Goal: Use online tool/utility: Use online tool/utility

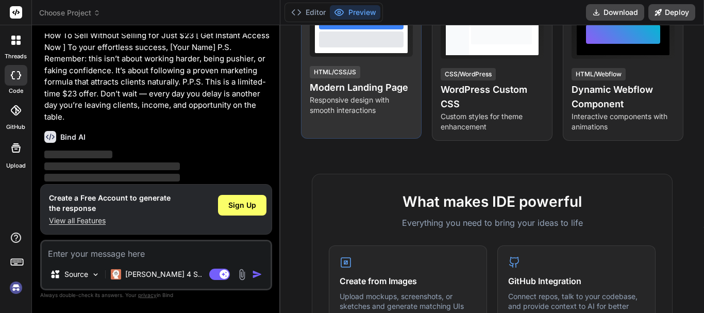
scroll to position [206, 0]
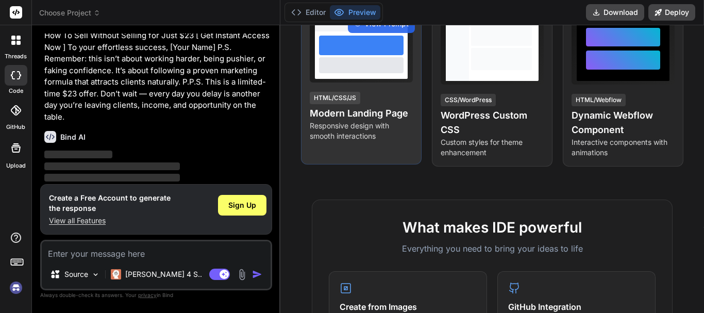
click at [334, 114] on h4 "Modern Landing Page" at bounding box center [361, 113] width 103 height 14
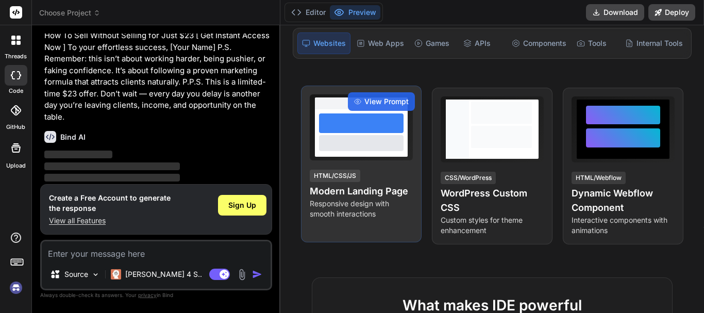
scroll to position [52, 0]
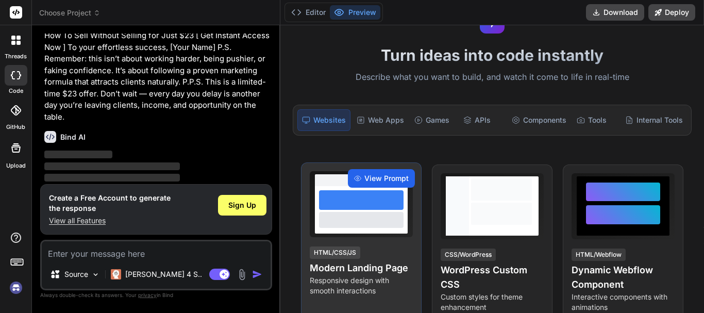
click at [377, 173] on span "View Prompt" at bounding box center [386, 178] width 44 height 10
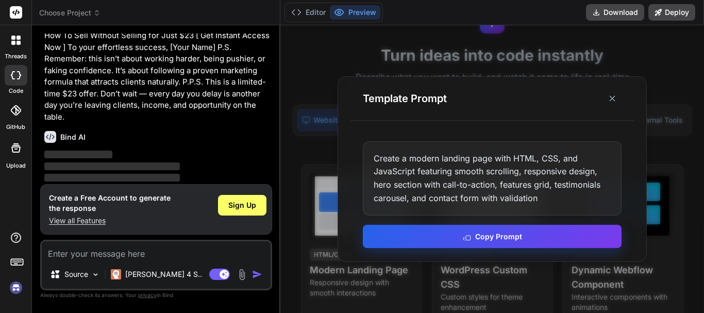
click at [483, 235] on button "Copy Prompt" at bounding box center [492, 236] width 259 height 23
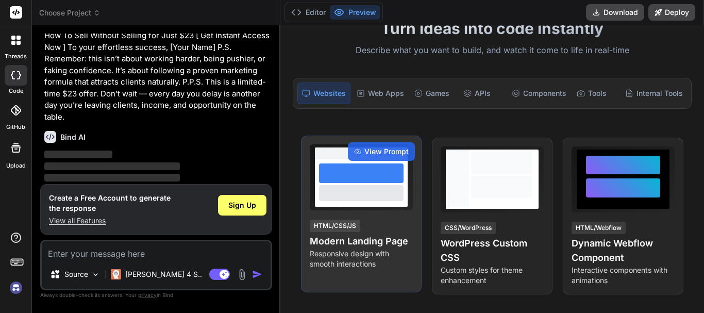
scroll to position [103, 0]
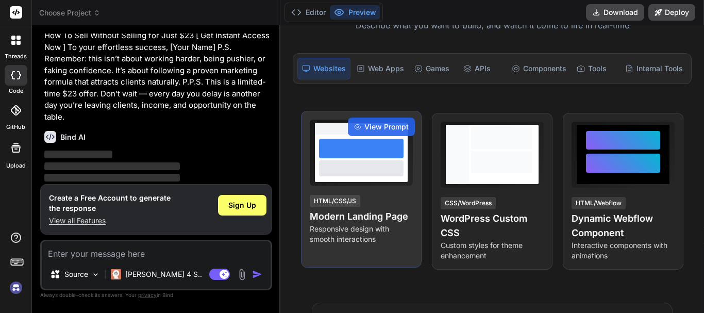
click at [340, 221] on h4 "Modern Landing Page" at bounding box center [361, 216] width 103 height 14
click at [341, 221] on h4 "Modern Landing Page" at bounding box center [361, 216] width 103 height 14
drag, startPoint x: 343, startPoint y: 197, endPoint x: 344, endPoint y: 202, distance: 5.4
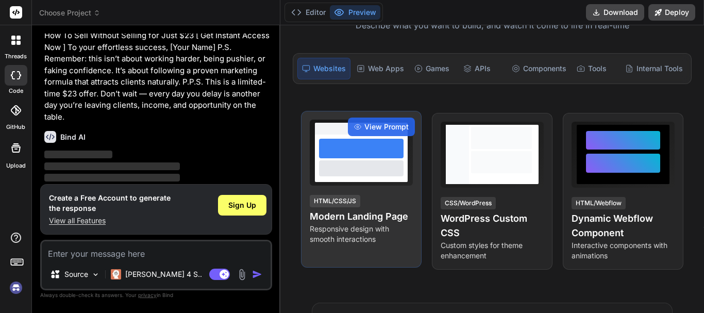
click at [344, 202] on div "HTML/CSS/JS" at bounding box center [335, 201] width 50 height 12
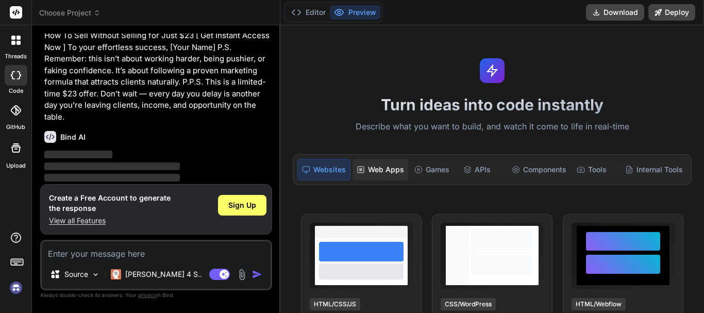
scroll to position [0, 0]
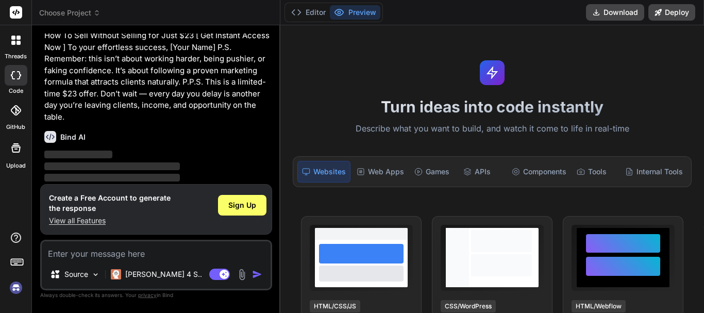
click at [484, 79] on div at bounding box center [492, 72] width 25 height 25
click at [488, 78] on icon at bounding box center [492, 72] width 12 height 12
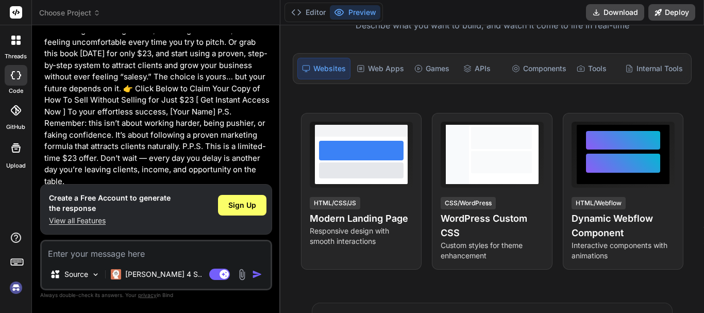
scroll to position [119, 0]
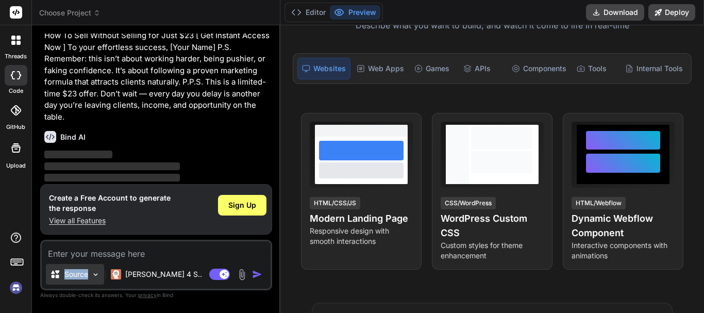
click at [90, 275] on div "Source" at bounding box center [75, 274] width 58 height 21
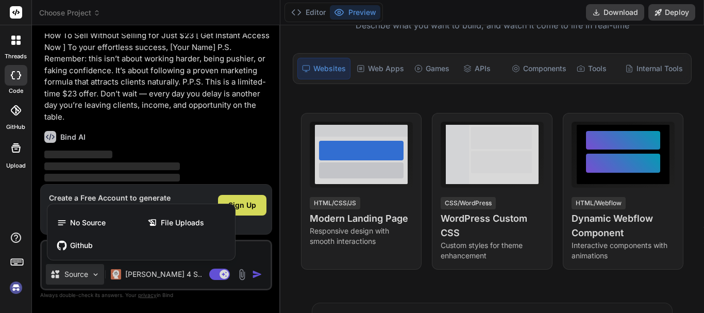
click at [356, 220] on div at bounding box center [352, 156] width 704 height 313
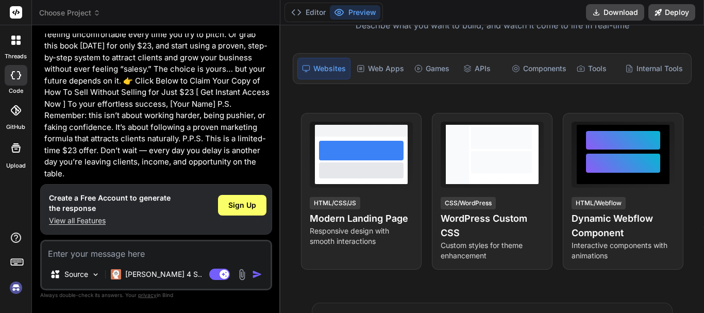
scroll to position [0, 0]
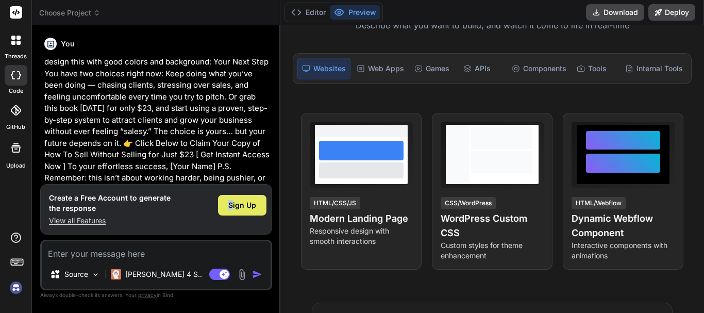
click at [232, 205] on span "Sign Up" at bounding box center [242, 205] width 28 height 10
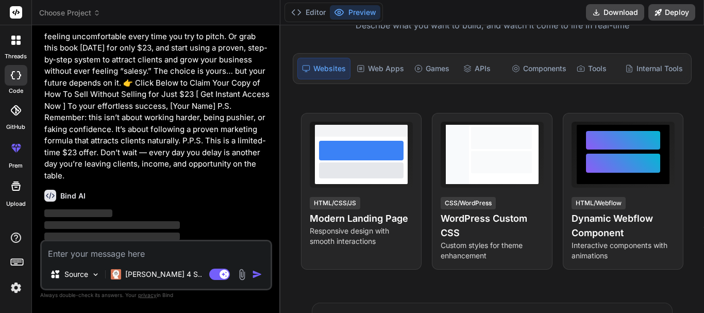
scroll to position [63, 0]
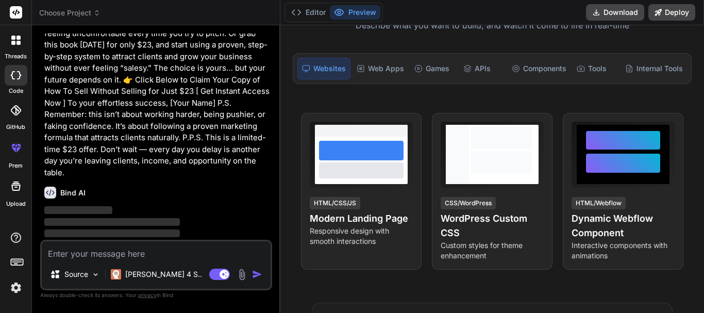
click at [257, 273] on img "button" at bounding box center [257, 274] width 10 height 10
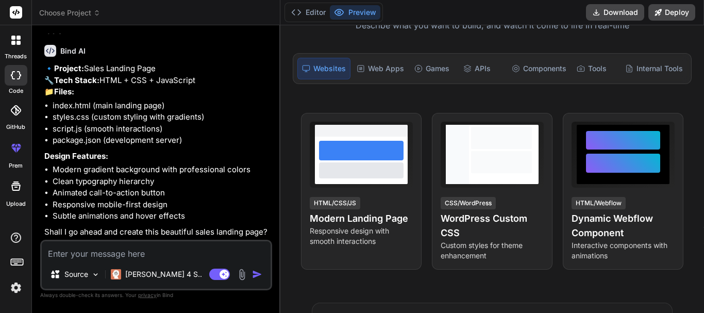
scroll to position [217, 0]
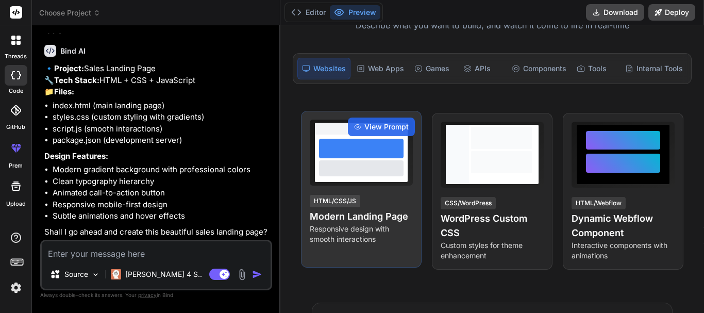
click at [358, 218] on h4 "Modern Landing Page" at bounding box center [361, 216] width 103 height 14
click at [360, 217] on h4 "Modern Landing Page" at bounding box center [361, 216] width 103 height 14
click at [361, 217] on h4 "Modern Landing Page" at bounding box center [361, 216] width 103 height 14
click at [378, 122] on span "View Prompt" at bounding box center [386, 127] width 44 height 10
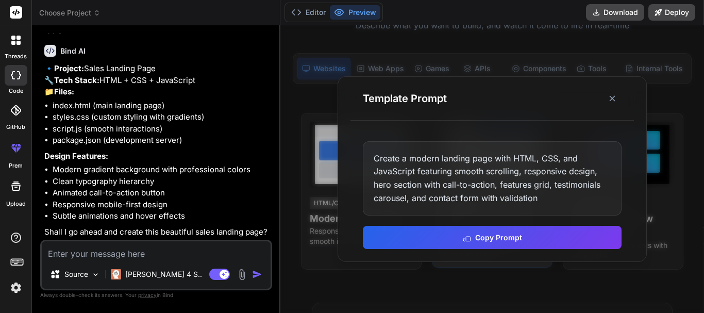
drag, startPoint x: 507, startPoint y: 232, endPoint x: 526, endPoint y: 200, distance: 37.6
click at [509, 226] on button "Copy Prompt" at bounding box center [492, 237] width 259 height 23
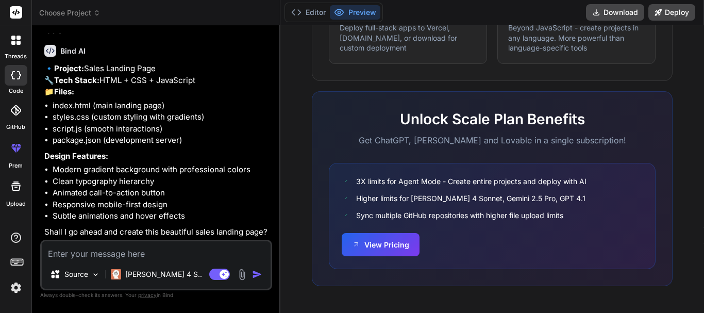
click at [257, 274] on img "button" at bounding box center [257, 274] width 10 height 10
click at [98, 273] on img at bounding box center [95, 274] width 9 height 9
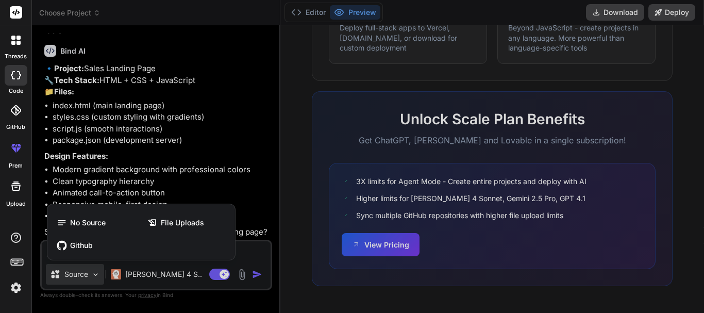
click at [180, 171] on div at bounding box center [352, 156] width 704 height 313
type textarea "x"
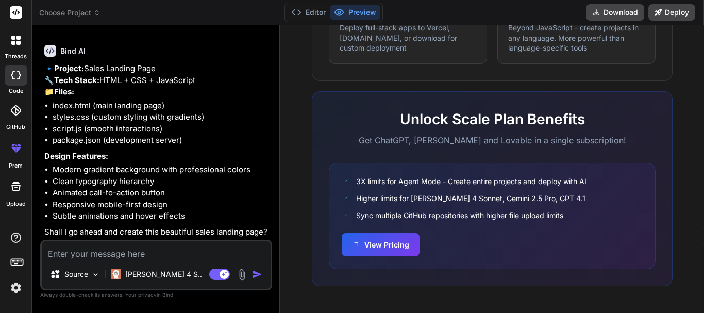
click at [184, 201] on li "Responsive mobile-first design" at bounding box center [161, 205] width 217 height 12
click at [183, 201] on li "Responsive mobile-first design" at bounding box center [161, 205] width 217 height 12
click at [176, 199] on li "Responsive mobile-first design" at bounding box center [161, 205] width 217 height 12
drag, startPoint x: 173, startPoint y: 196, endPoint x: 164, endPoint y: 195, distance: 8.8
click at [169, 197] on li "Animated call-to-action button" at bounding box center [161, 193] width 217 height 12
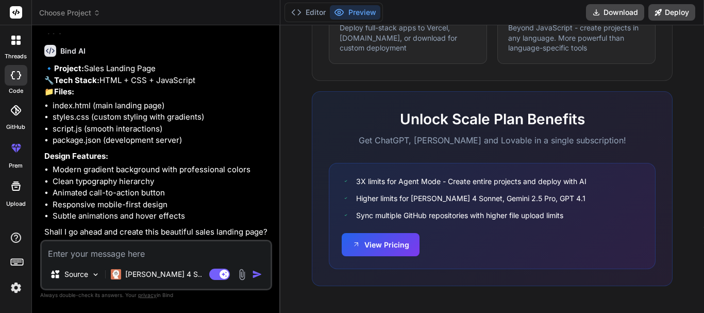
click at [161, 194] on li "Animated call-to-action button" at bounding box center [161, 193] width 217 height 12
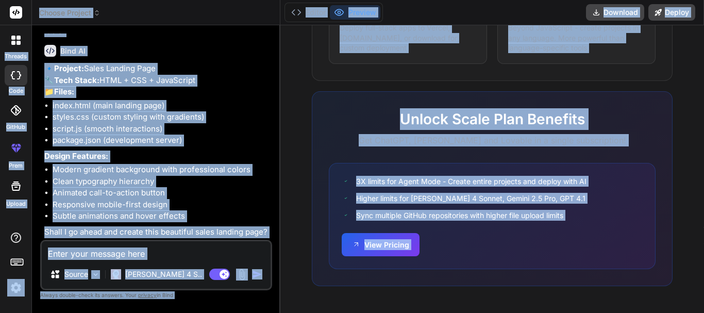
click at [164, 189] on li "Animated call-to-action button" at bounding box center [161, 193] width 217 height 12
click at [138, 188] on li "Animated call-to-action button" at bounding box center [161, 193] width 217 height 12
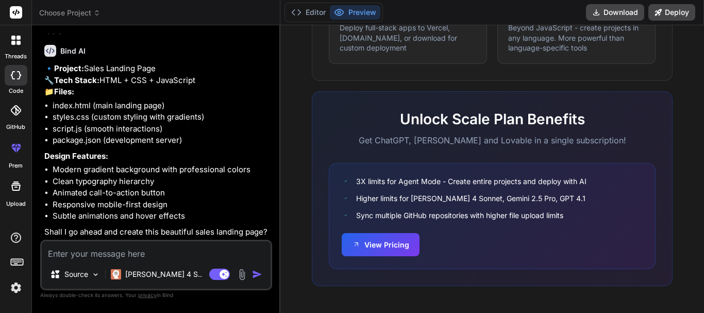
click at [121, 178] on li "Clean typography hierarchy" at bounding box center [161, 182] width 217 height 12
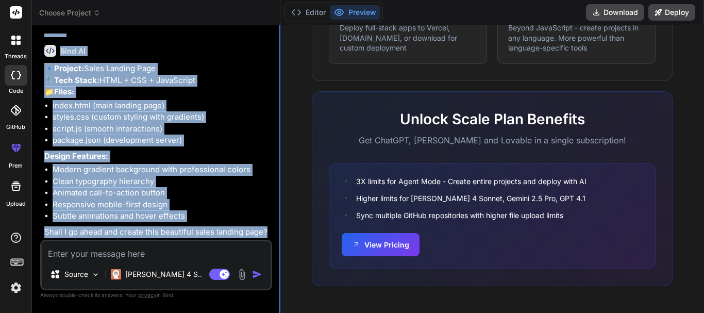
drag, startPoint x: 43, startPoint y: 61, endPoint x: 280, endPoint y: 231, distance: 291.7
click at [280, 231] on div "Bind AI Web Search Created with Pixso. Code Generator You design this with good…" at bounding box center [156, 168] width 248 height 287
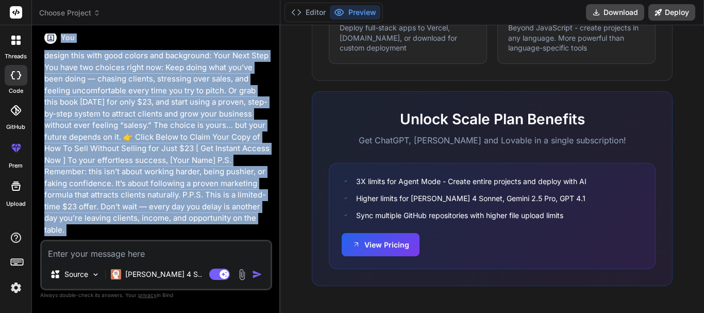
scroll to position [0, 0]
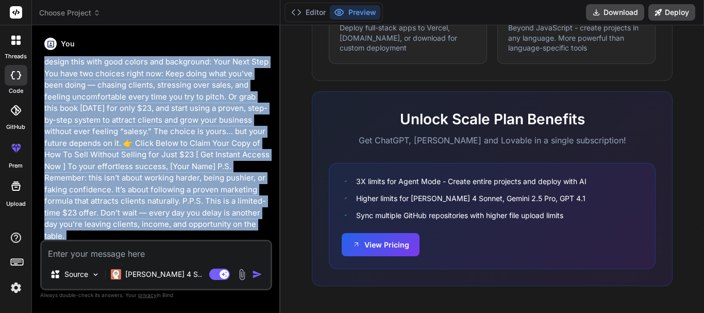
drag, startPoint x: 267, startPoint y: 227, endPoint x: 44, endPoint y: 62, distance: 276.7
click at [44, 62] on div "You design this with good colors and background: Your Next Step You have two ch…" at bounding box center [157, 136] width 230 height 206
copy div "loremi dolo sita cons adipis eli seddoeiusm: Temp Inci Utla Etd magn ali enimad…"
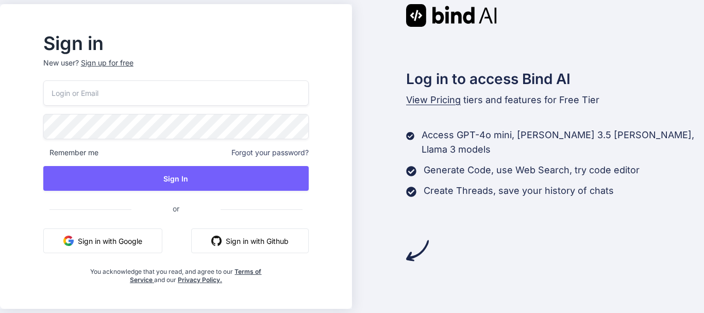
click at [152, 240] on button "Sign in with Google" at bounding box center [102, 240] width 119 height 25
